Goal: Information Seeking & Learning: Find specific fact

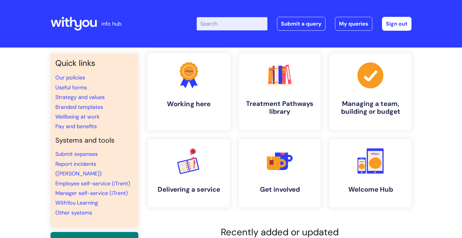
click at [169, 104] on h4 "Working here" at bounding box center [188, 104] width 73 height 8
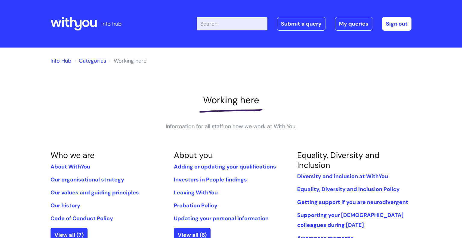
click at [211, 22] on input "Enter your search term here..." at bounding box center [232, 23] width 71 height 13
type input "internal vcacancies"
click button "Search" at bounding box center [0, 0] width 0 height 0
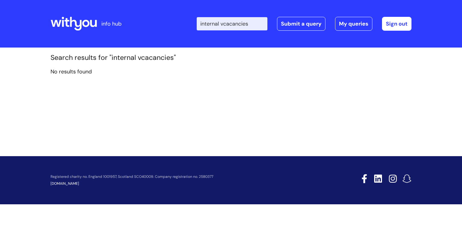
click at [253, 24] on input "internal vcacancies" at bounding box center [232, 23] width 71 height 13
drag, startPoint x: 252, startPoint y: 24, endPoint x: 227, endPoint y: 20, distance: 25.2
click at [227, 20] on input "internal vcacancies" at bounding box center [232, 23] width 71 height 13
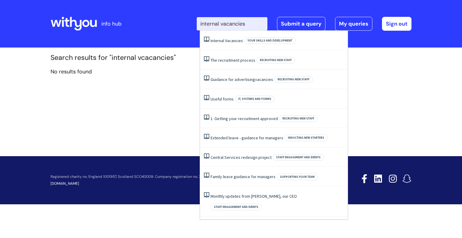
type input "internal vacancies"
click button "Search" at bounding box center [0, 0] width 0 height 0
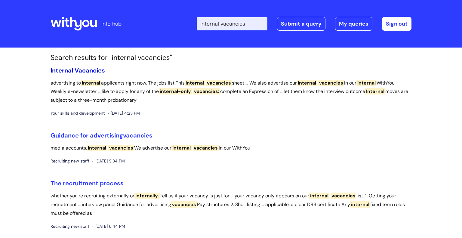
click at [70, 72] on span "Internal" at bounding box center [62, 71] width 23 height 8
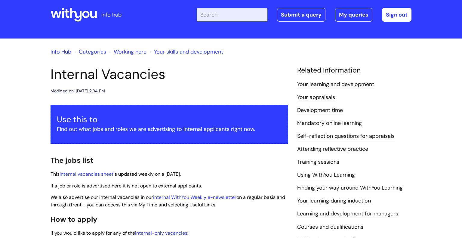
scroll to position [9, 0]
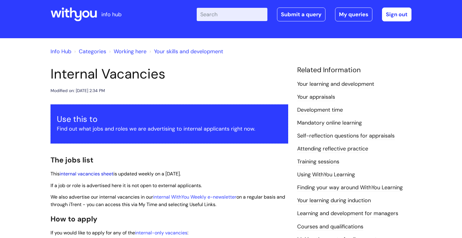
click at [87, 171] on link "internal vacancies sheet" at bounding box center [87, 174] width 54 height 6
